Goal: Transaction & Acquisition: Subscribe to service/newsletter

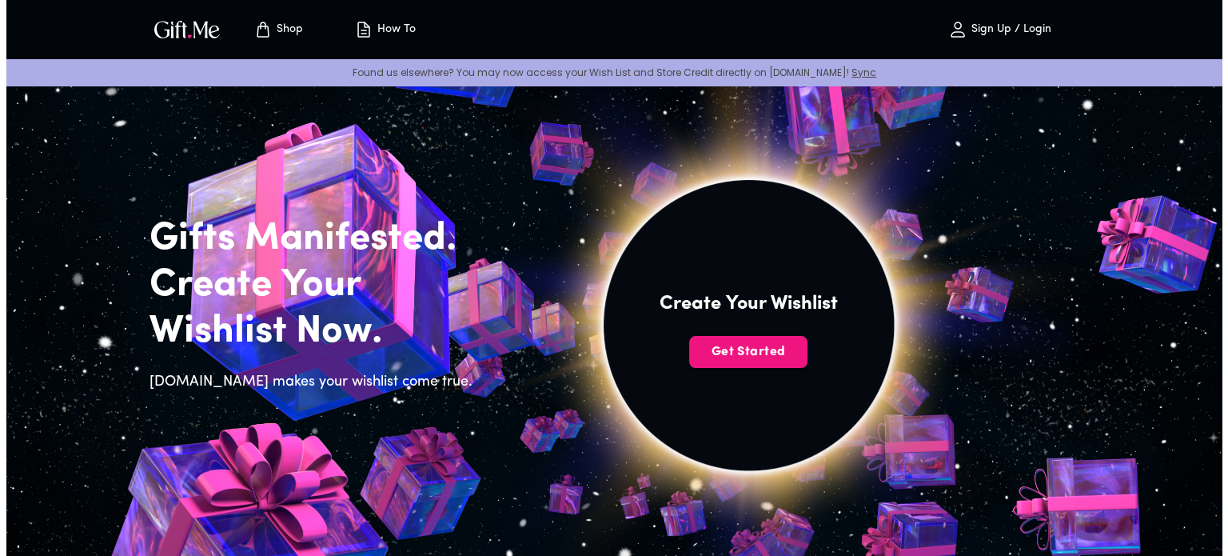
scroll to position [10, 0]
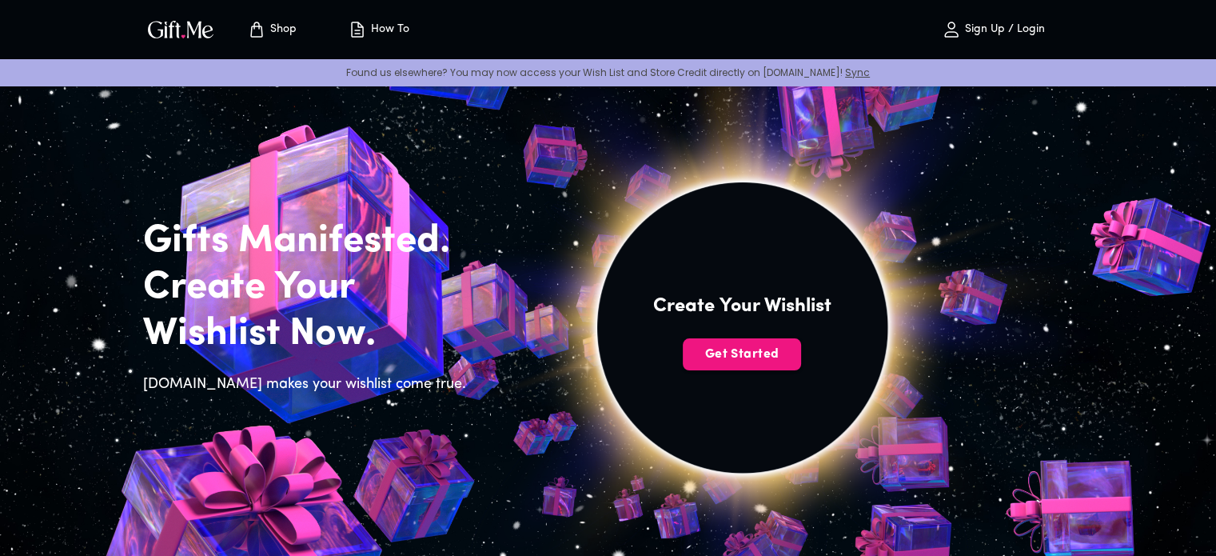
click at [1036, 29] on p "Sign Up / Login" at bounding box center [1003, 30] width 84 height 14
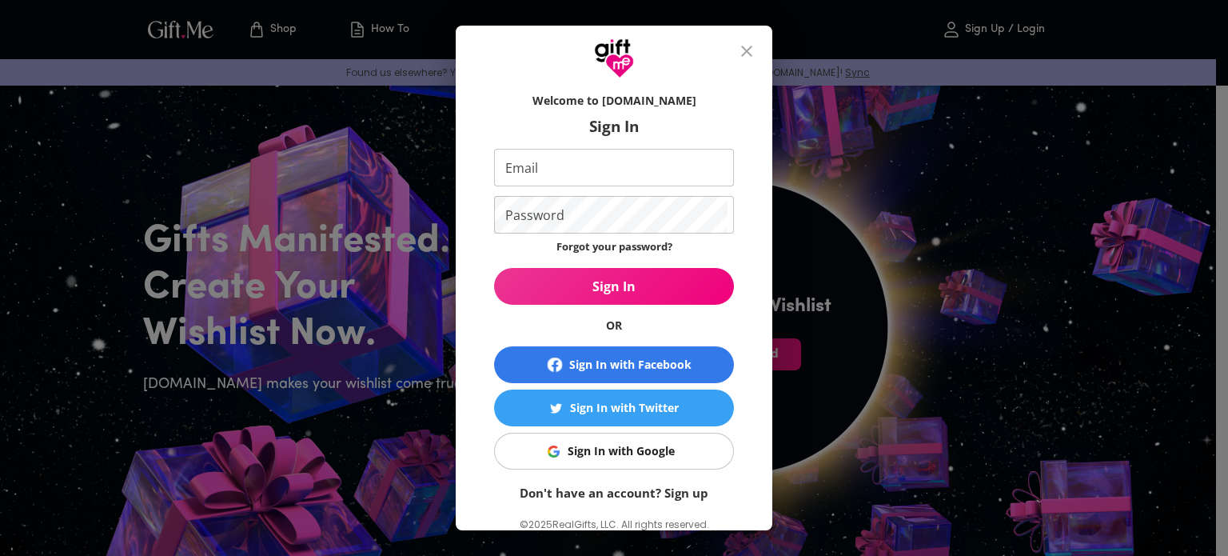
click at [568, 447] on div "Sign In with Google" at bounding box center [621, 451] width 107 height 18
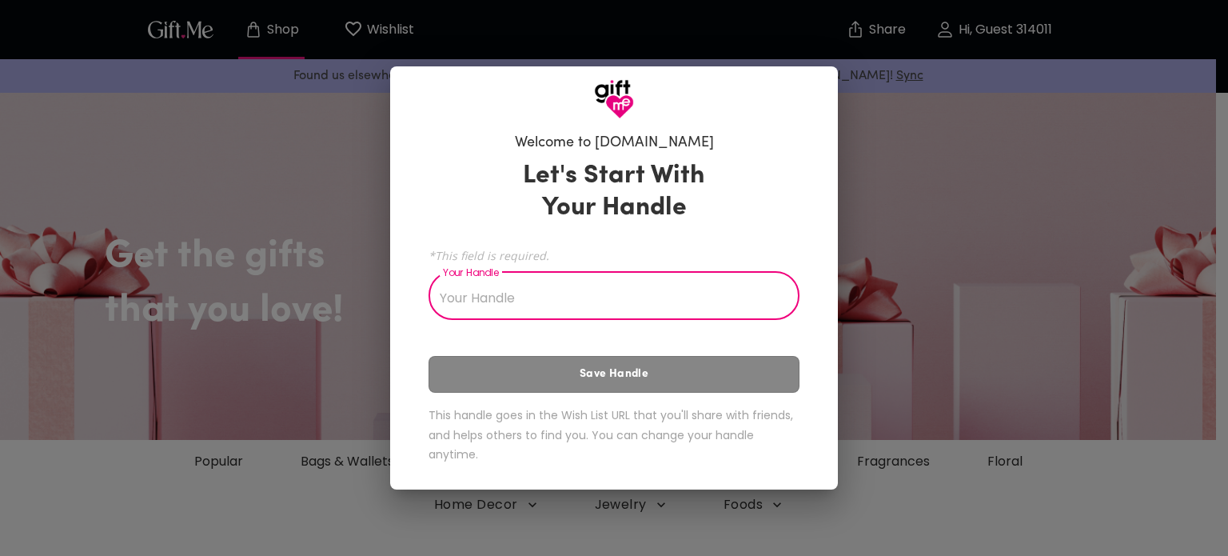
click at [570, 286] on input "Your Handle" at bounding box center [605, 297] width 353 height 45
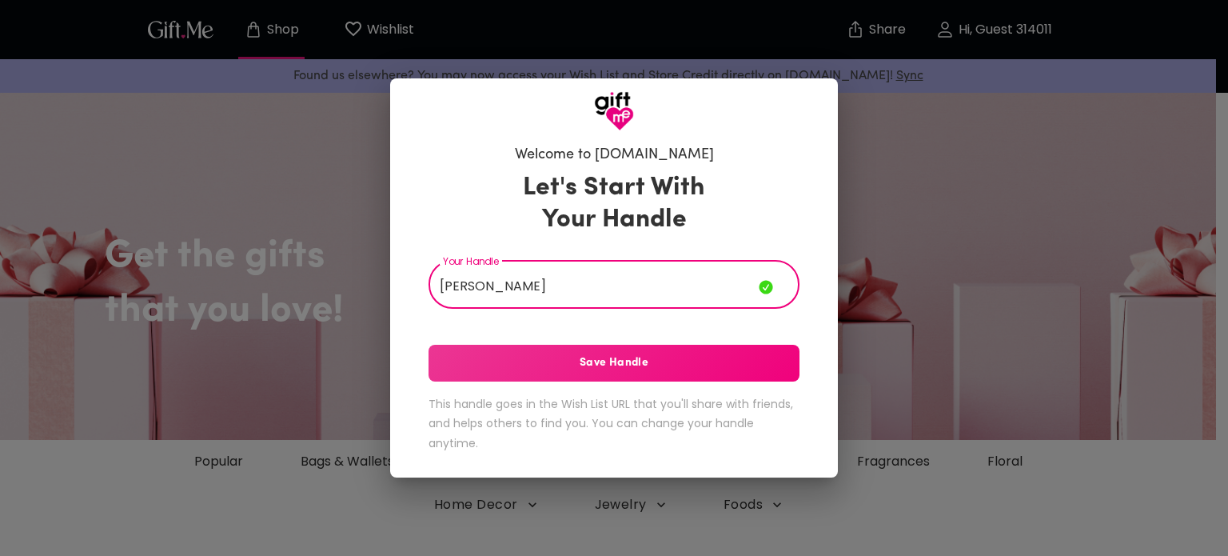
type input "[PERSON_NAME]"
click at [561, 383] on div "Let's Start With Your Handle Your Handle [PERSON_NAME] Your Handle Save Handle …" at bounding box center [614, 315] width 371 height 301
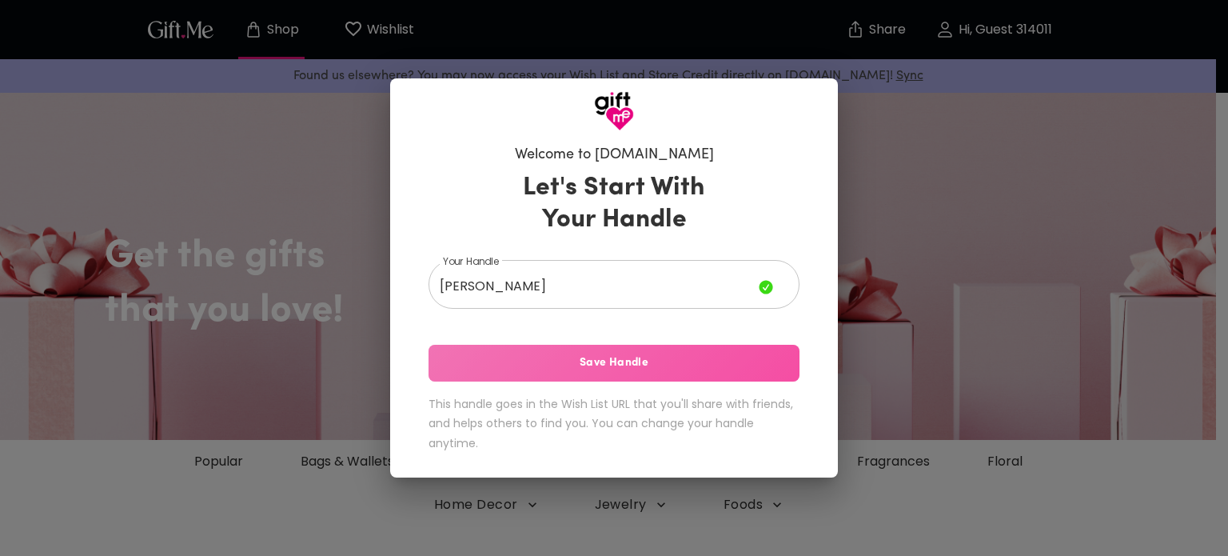
click at [563, 361] on span "Save Handle" at bounding box center [614, 363] width 371 height 18
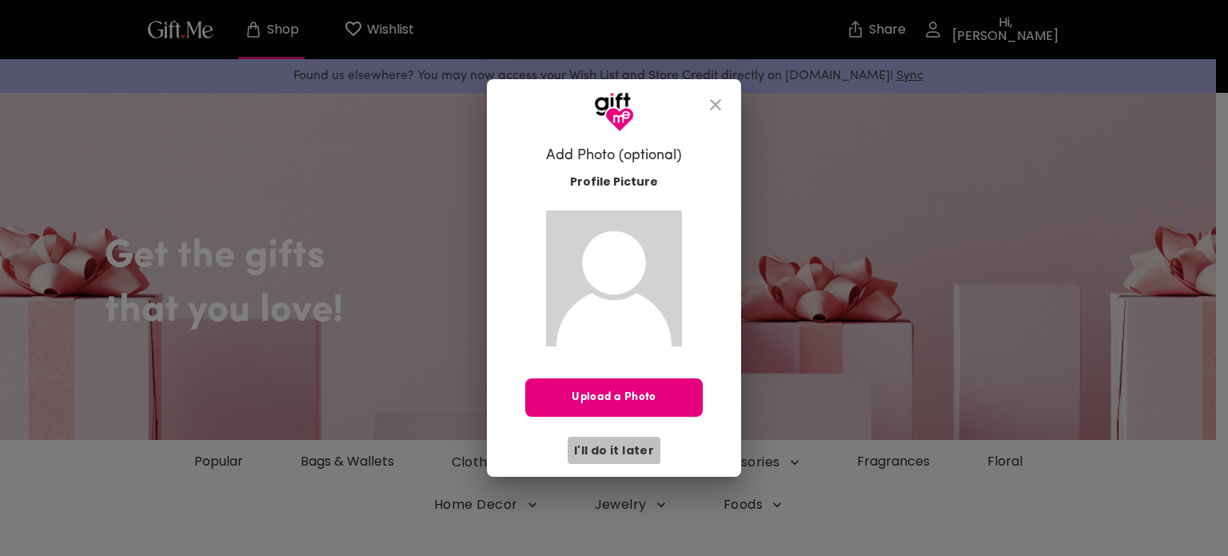
click at [633, 450] on span "I'll do it later" at bounding box center [614, 450] width 80 height 18
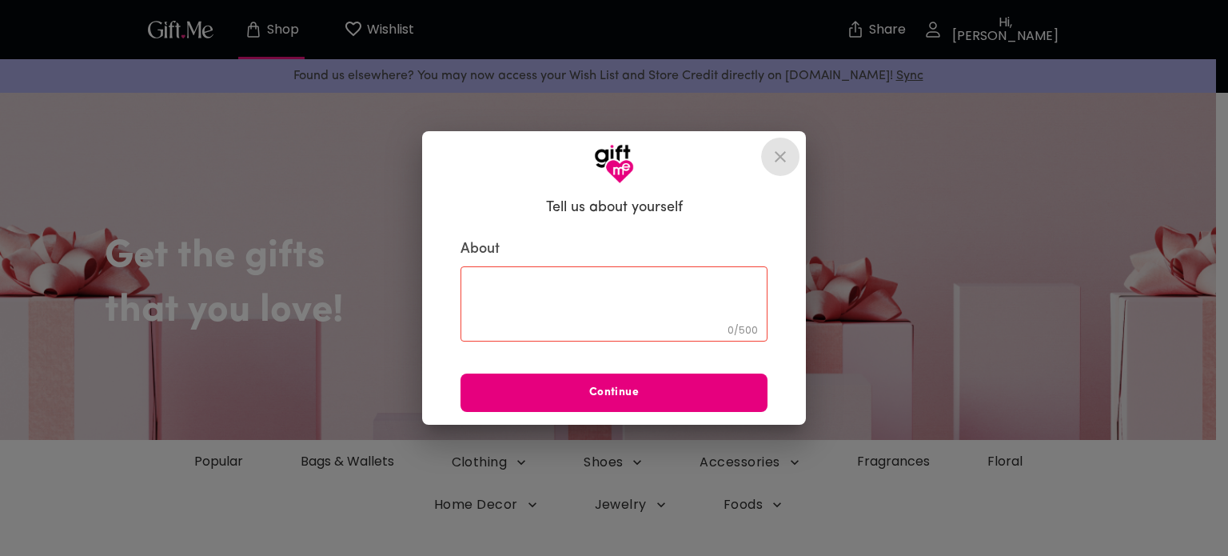
click at [781, 156] on icon "close" at bounding box center [780, 156] width 19 height 19
